Goal: Task Accomplishment & Management: Complete application form

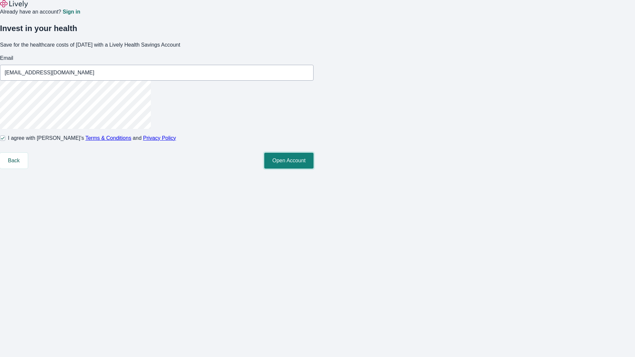
click at [313, 169] on button "Open Account" at bounding box center [288, 161] width 49 height 16
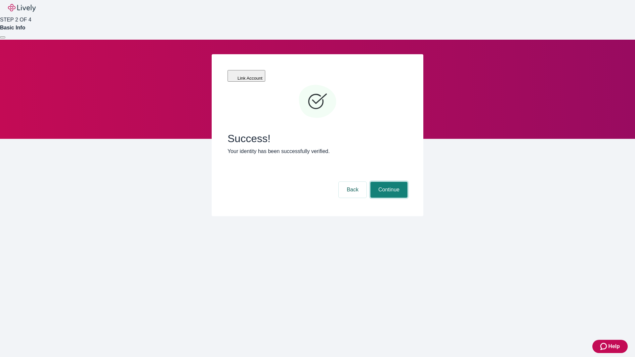
click at [388, 182] on button "Continue" at bounding box center [388, 190] width 37 height 16
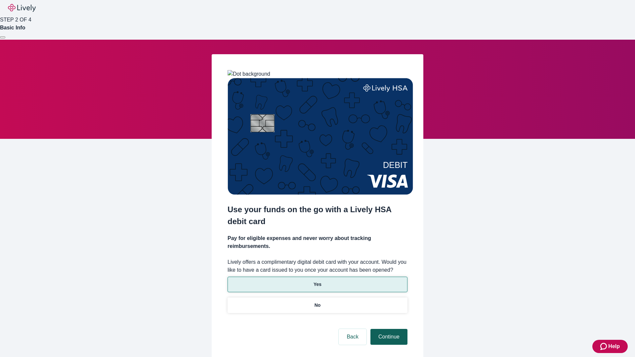
click at [317, 302] on p "No" at bounding box center [317, 305] width 6 height 7
click at [388, 329] on button "Continue" at bounding box center [388, 337] width 37 height 16
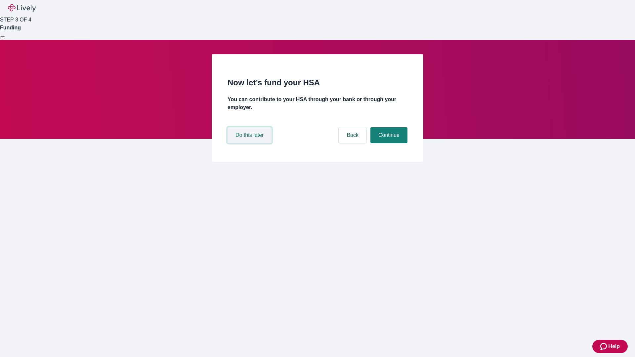
click at [250, 143] on button "Do this later" at bounding box center [249, 135] width 44 height 16
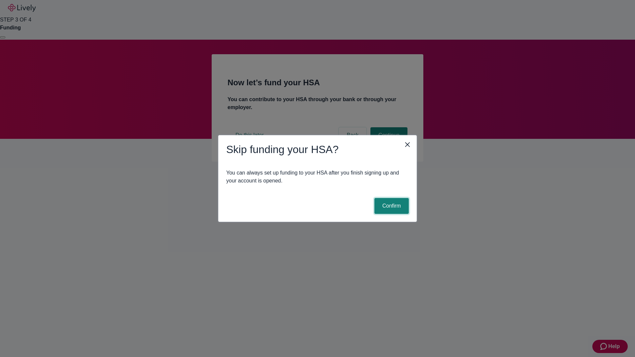
click at [390, 206] on button "Confirm" at bounding box center [391, 206] width 34 height 16
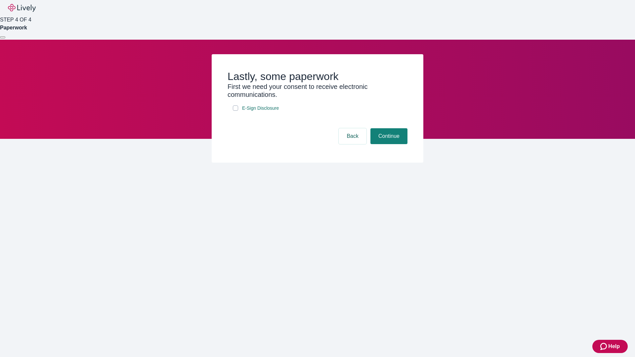
click at [235, 111] on input "E-Sign Disclosure" at bounding box center [235, 107] width 5 height 5
checkbox input "true"
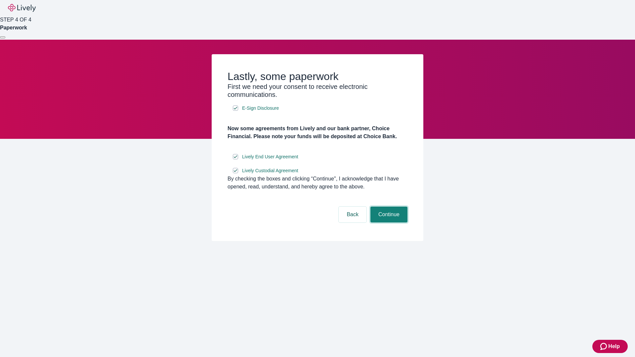
click at [388, 222] on button "Continue" at bounding box center [388, 215] width 37 height 16
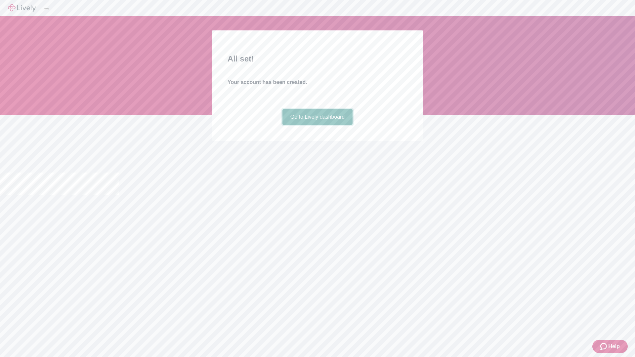
click at [317, 125] on link "Go to Lively dashboard" at bounding box center [317, 117] width 70 height 16
